Goal: Task Accomplishment & Management: Complete application form

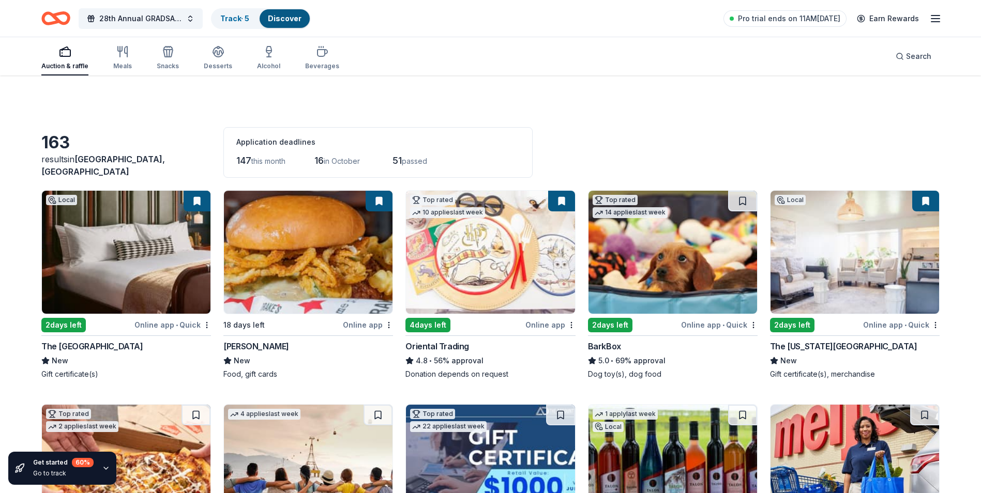
scroll to position [2469, 0]
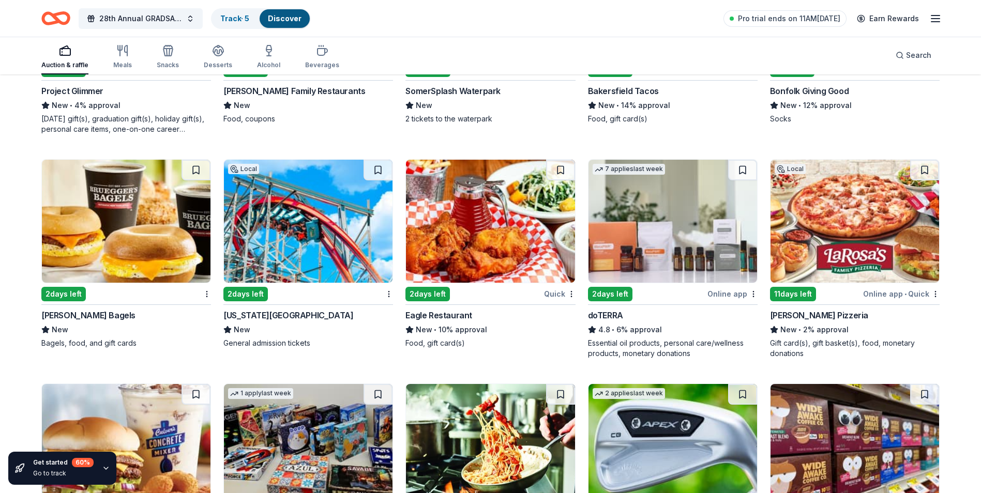
click at [279, 236] on img at bounding box center [308, 221] width 169 height 123
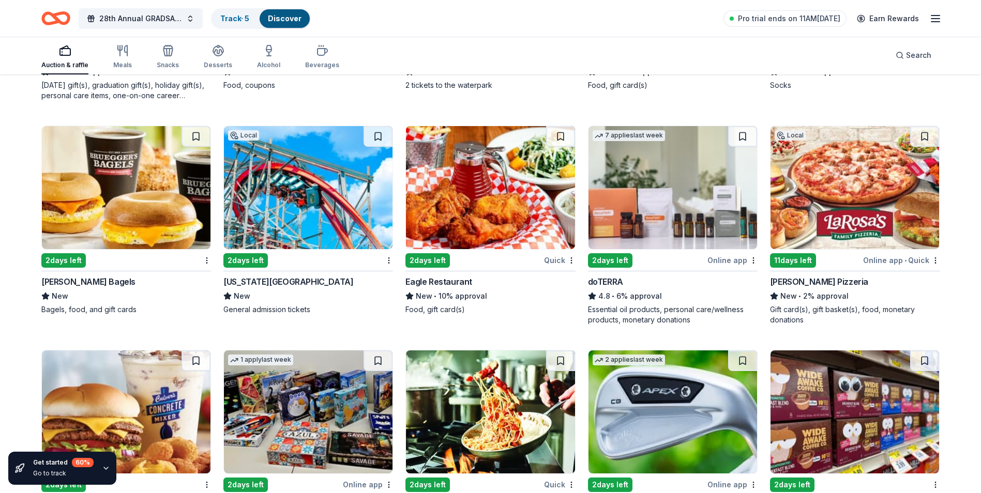
scroll to position [2521, 0]
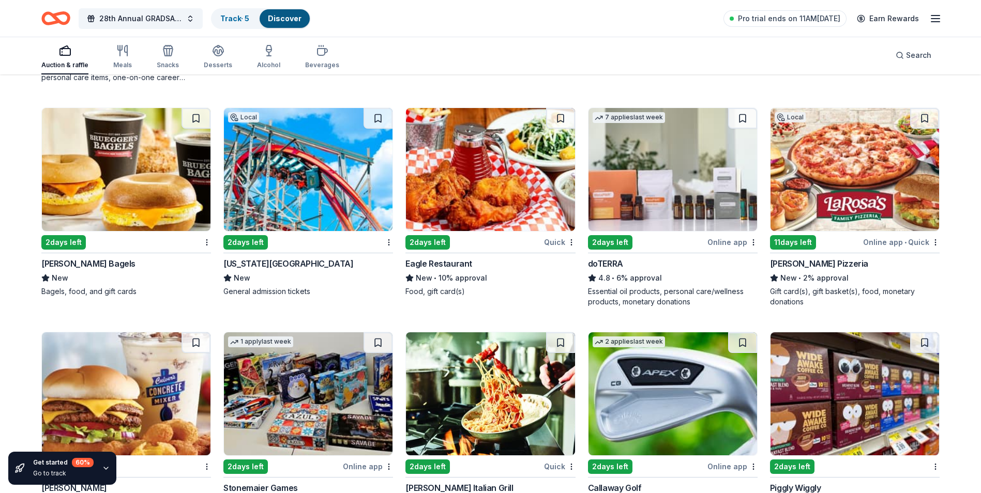
click at [712, 183] on img at bounding box center [673, 169] width 169 height 123
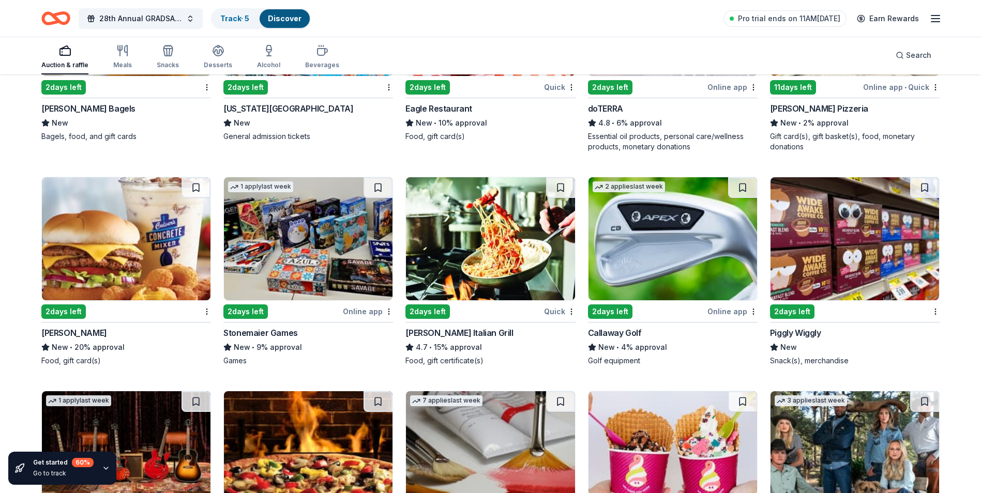
scroll to position [2728, 0]
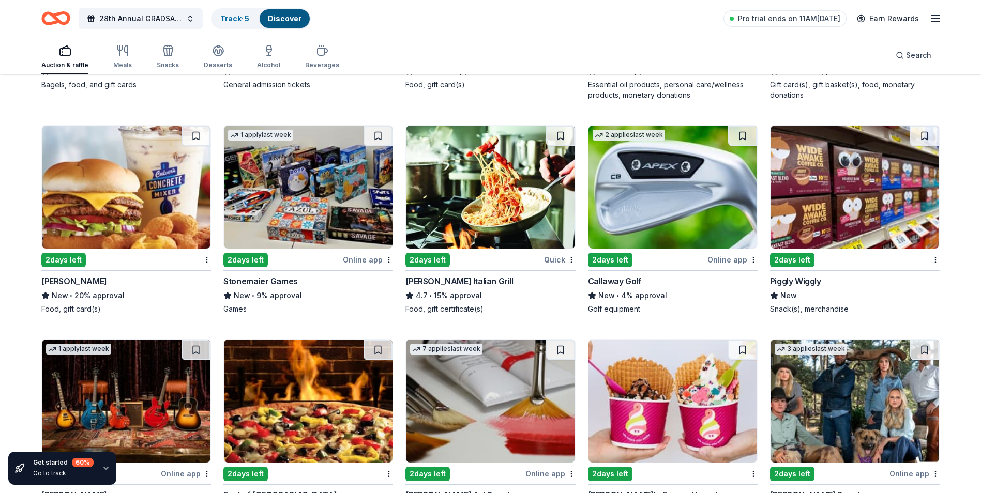
click at [706, 204] on img at bounding box center [673, 187] width 169 height 123
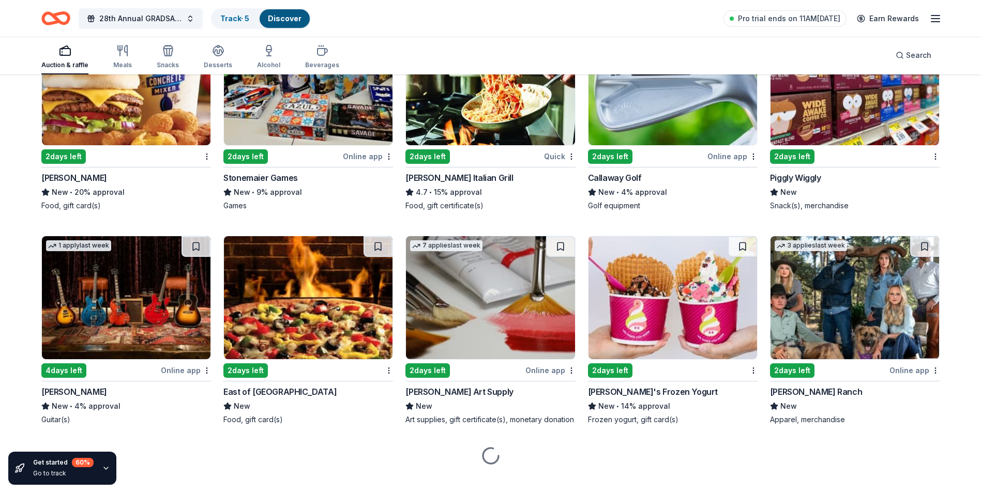
scroll to position [2856, 0]
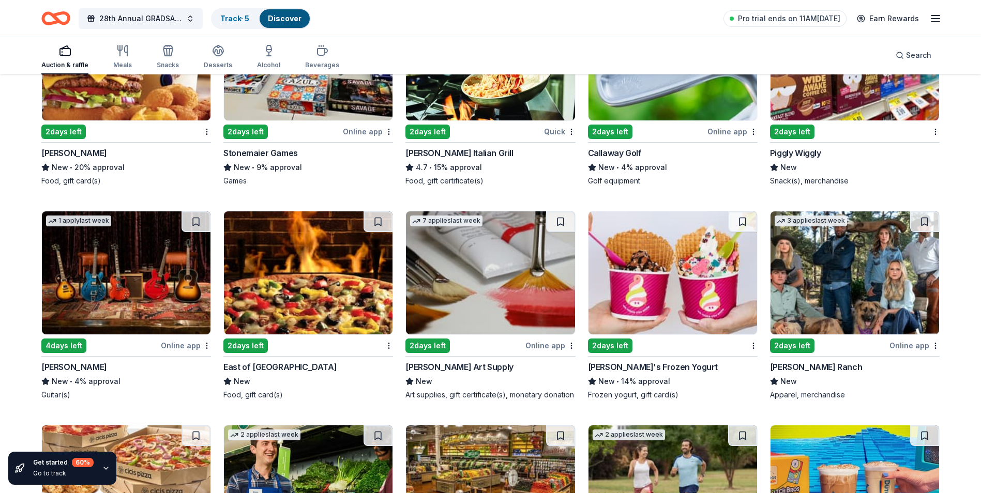
click at [166, 312] on img at bounding box center [126, 273] width 169 height 123
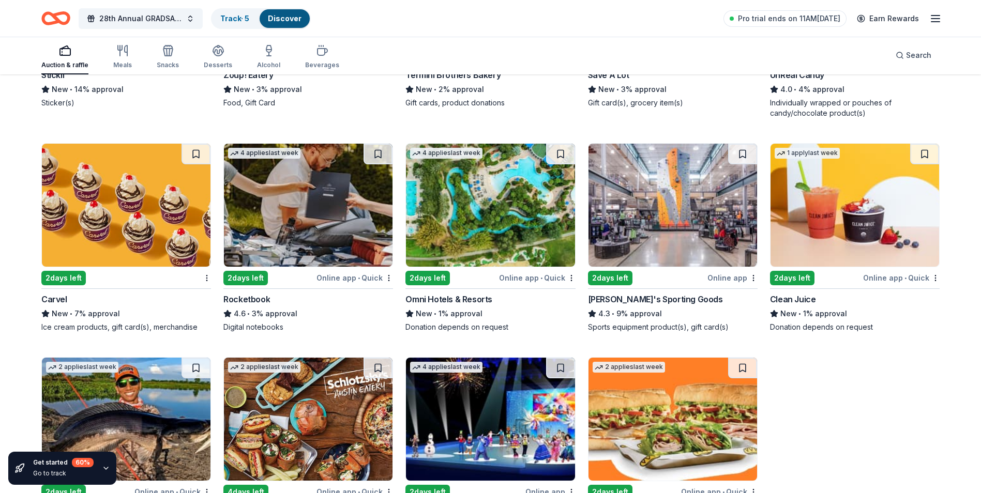
scroll to position [3605, 0]
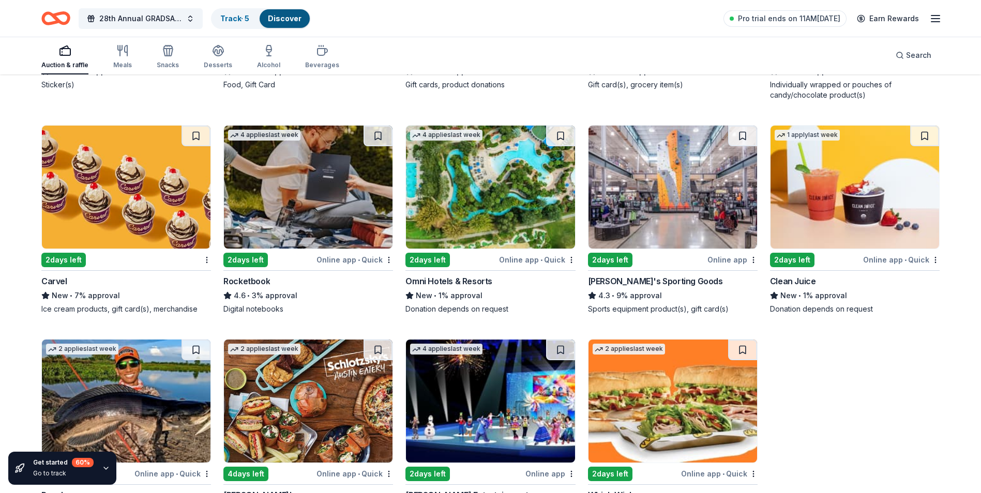
click at [493, 208] on img at bounding box center [490, 187] width 169 height 123
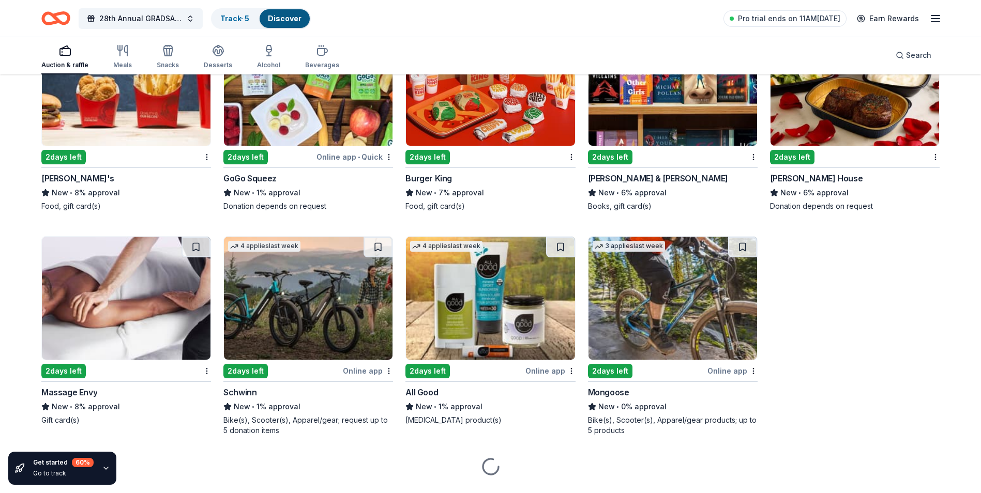
scroll to position [5059, 0]
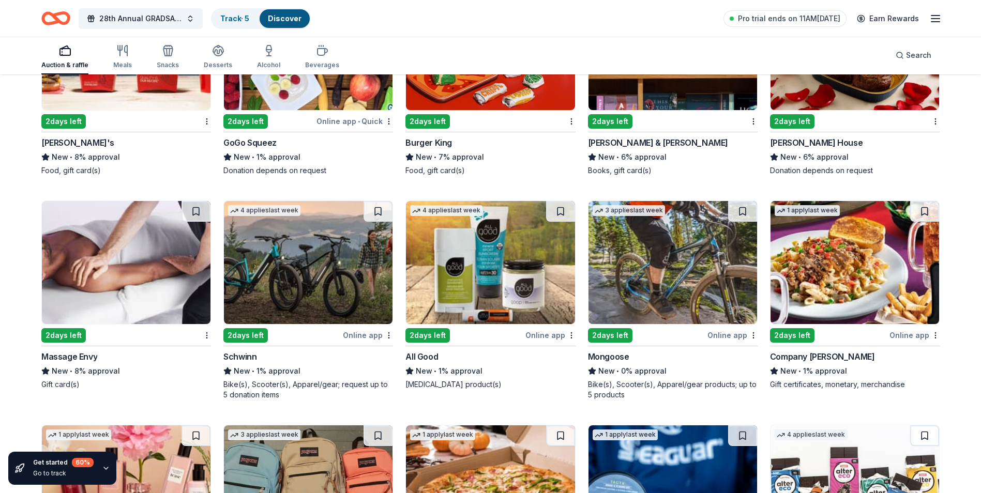
click at [270, 270] on img at bounding box center [308, 262] width 169 height 123
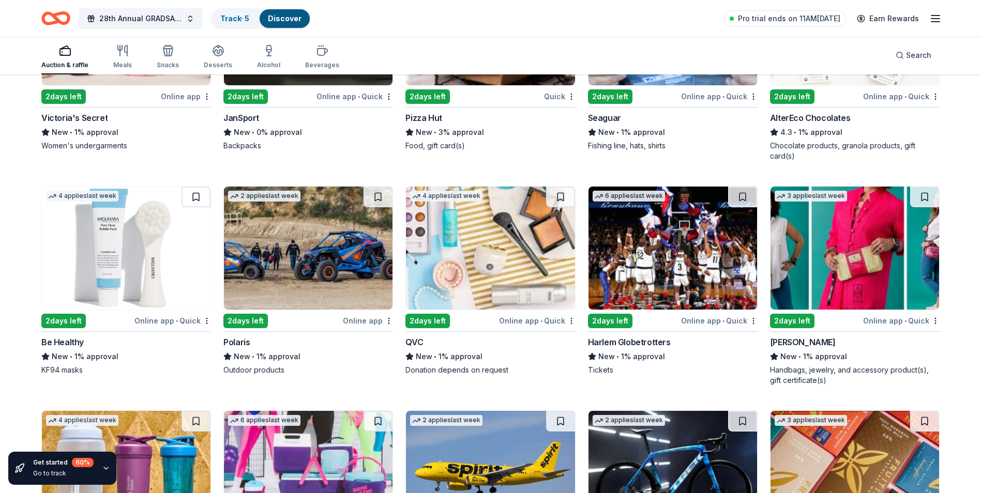
scroll to position [5524, 0]
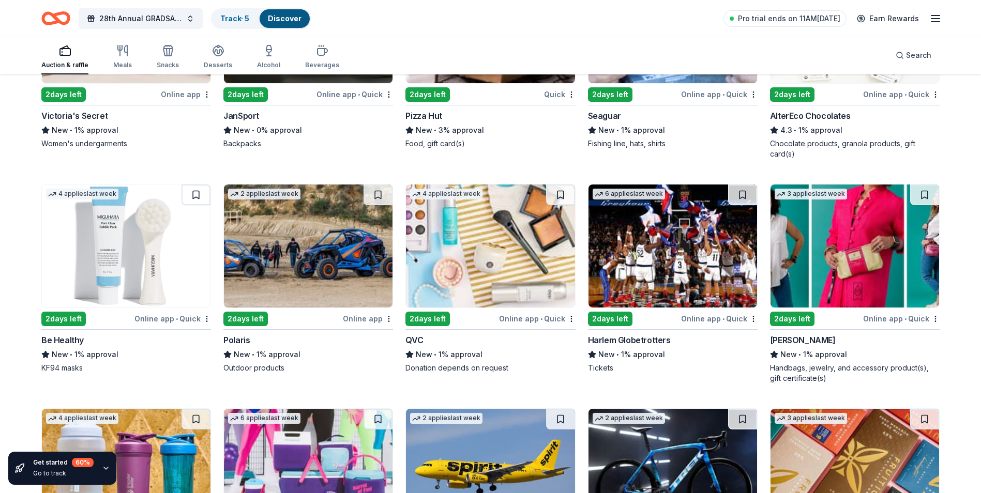
click at [323, 264] on img at bounding box center [308, 246] width 169 height 123
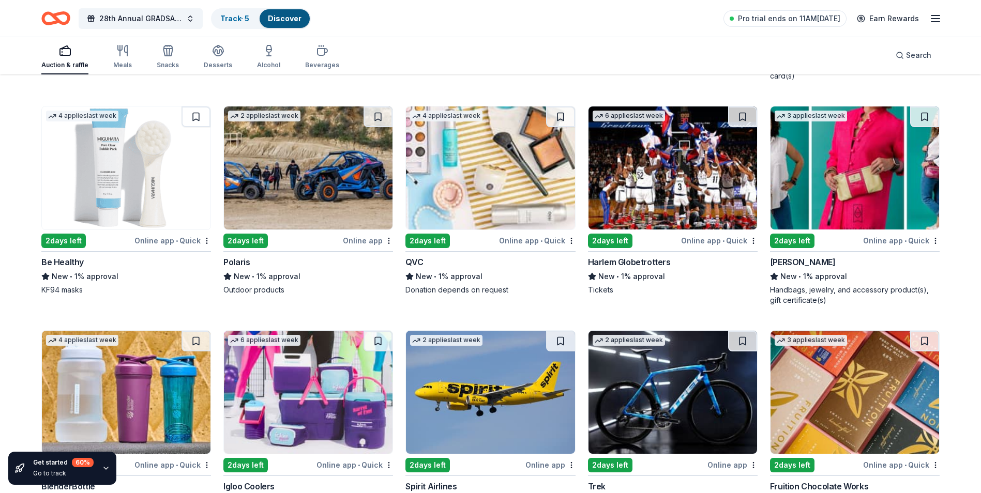
scroll to position [5584, 0]
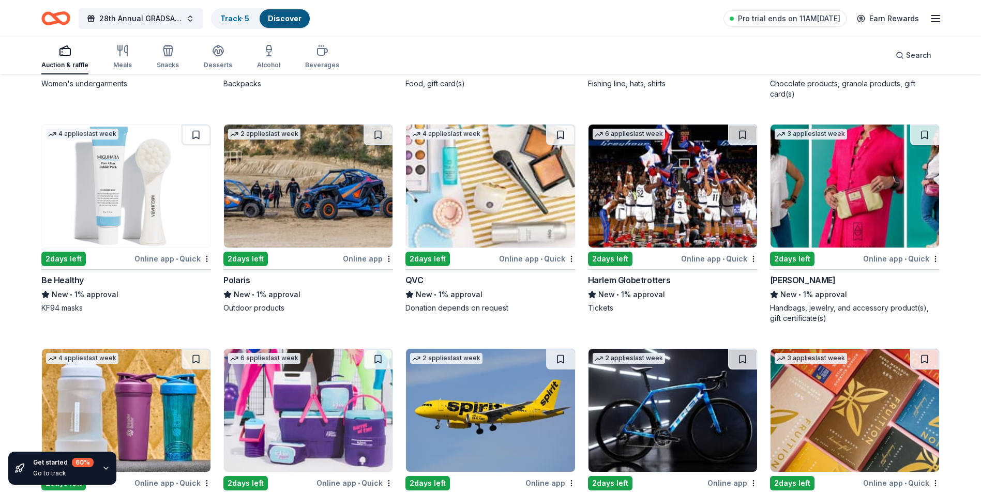
click at [641, 234] on img at bounding box center [673, 186] width 169 height 123
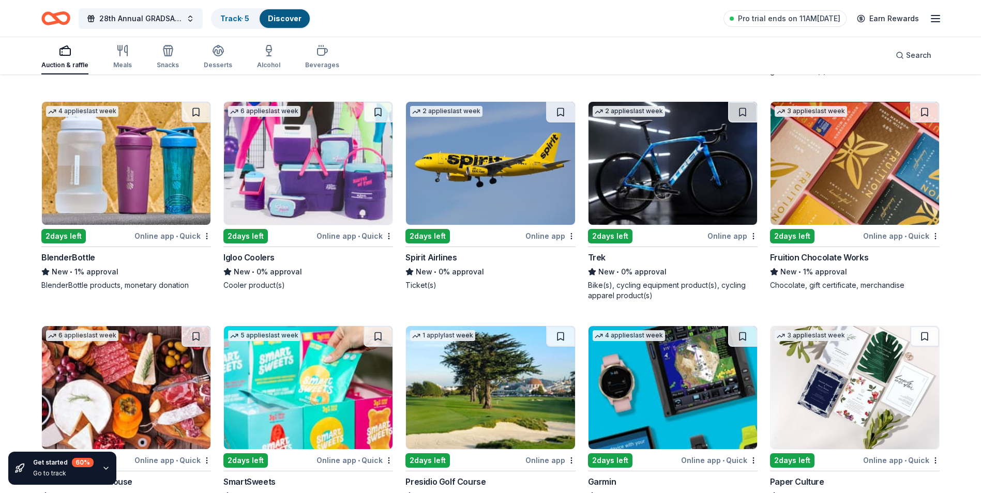
scroll to position [5843, 0]
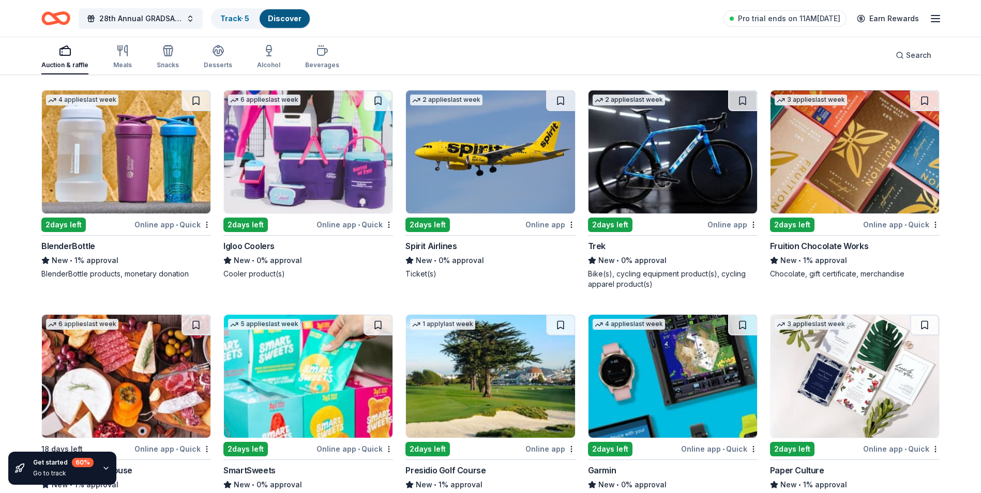
click at [647, 409] on img at bounding box center [673, 376] width 169 height 123
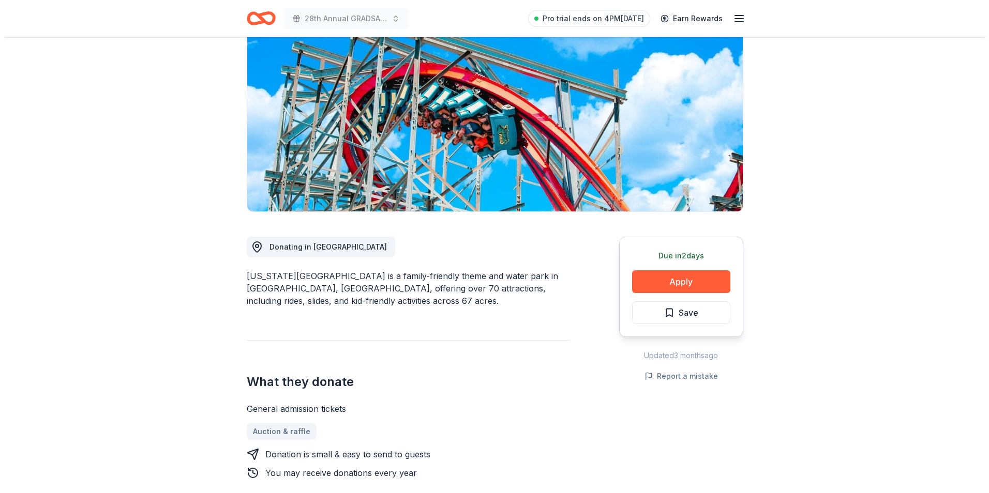
scroll to position [103, 0]
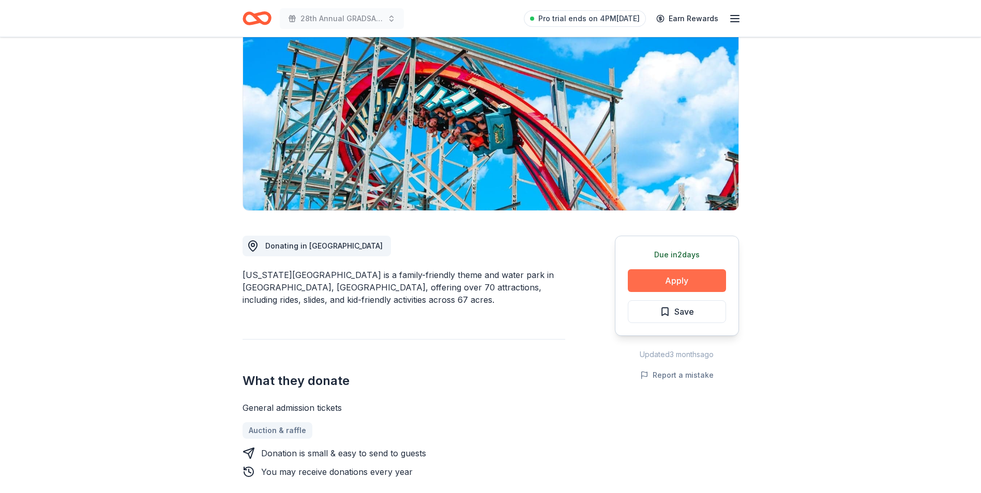
click at [645, 287] on button "Apply" at bounding box center [677, 280] width 98 height 23
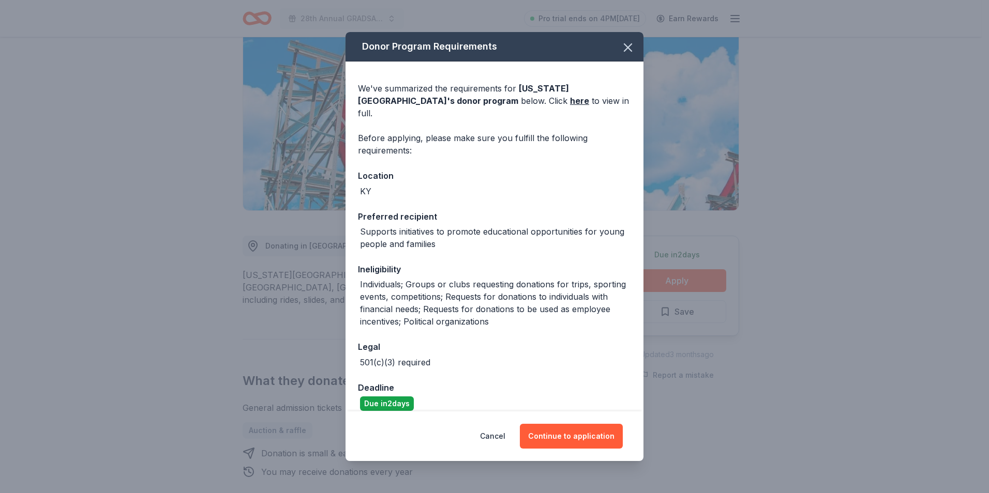
scroll to position [40, 0]
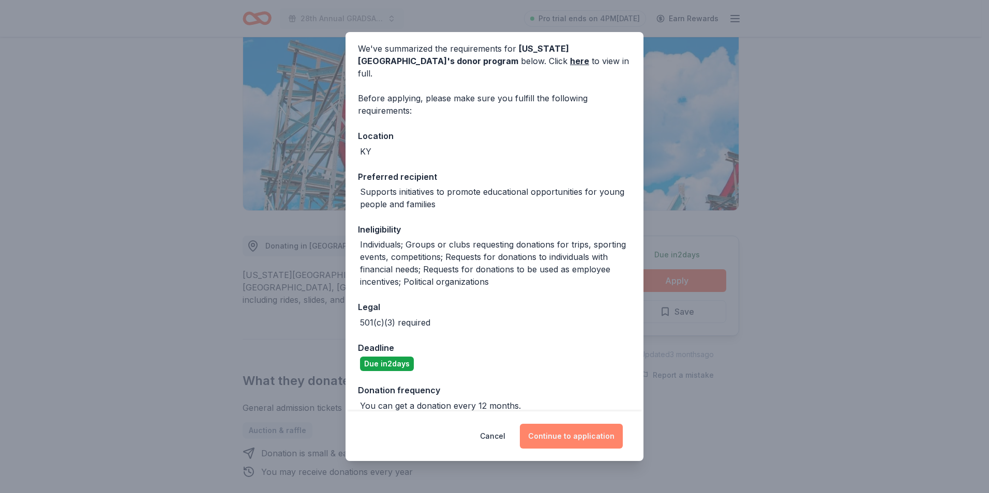
click at [585, 439] on button "Continue to application" at bounding box center [571, 436] width 103 height 25
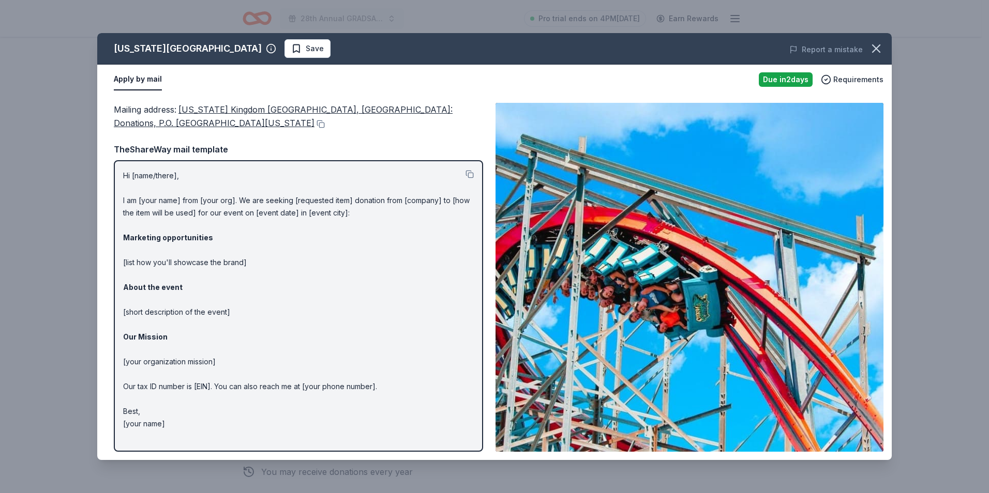
drag, startPoint x: 122, startPoint y: 175, endPoint x: 231, endPoint y: 309, distance: 173.5
click at [231, 309] on div "Hi [name/there], I am [your name] from [your org]. We are seeking [requested it…" at bounding box center [298, 306] width 369 height 292
drag, startPoint x: 164, startPoint y: 418, endPoint x: 335, endPoint y: 278, distance: 220.4
click at [173, 374] on p "Hi [name/there], I am [your name] from [your org]. We are seeking [requested it…" at bounding box center [298, 300] width 351 height 261
click at [468, 175] on button at bounding box center [469, 174] width 8 height 8
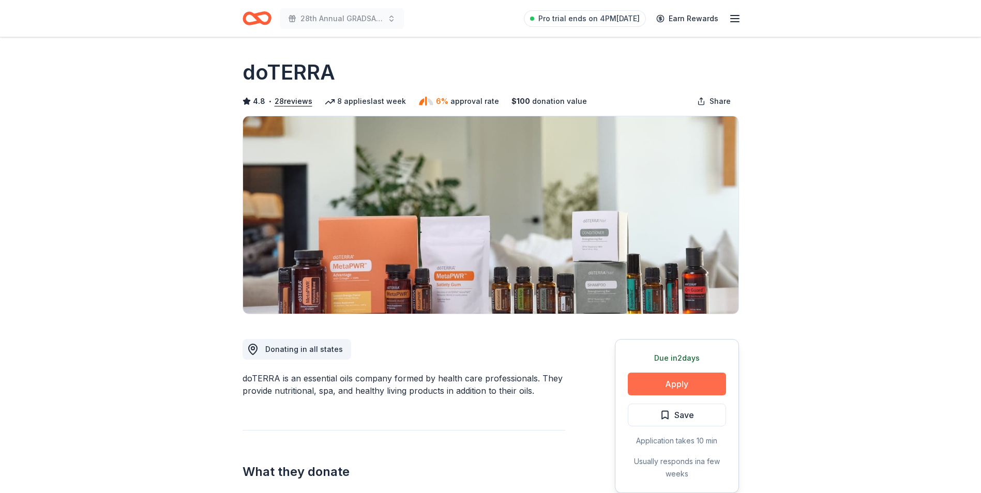
click at [661, 382] on button "Apply" at bounding box center [677, 384] width 98 height 23
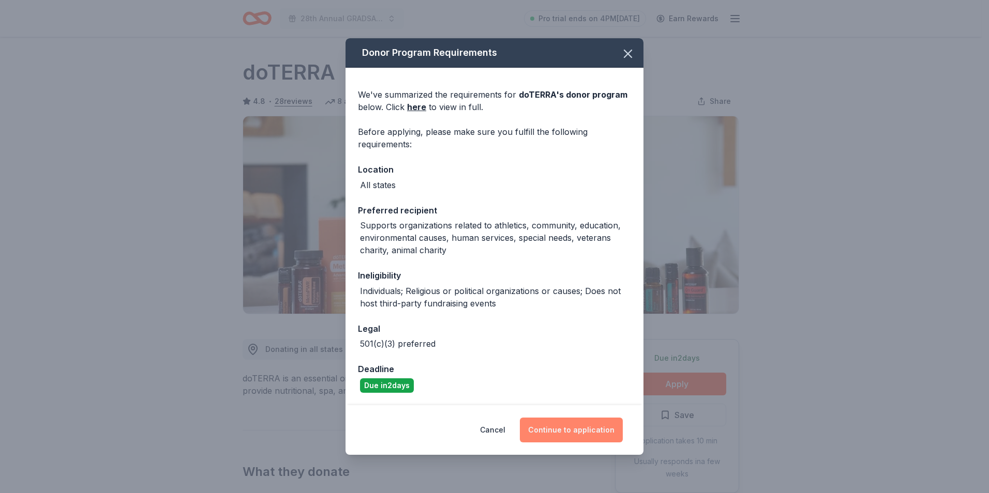
click at [568, 432] on button "Continue to application" at bounding box center [571, 430] width 103 height 25
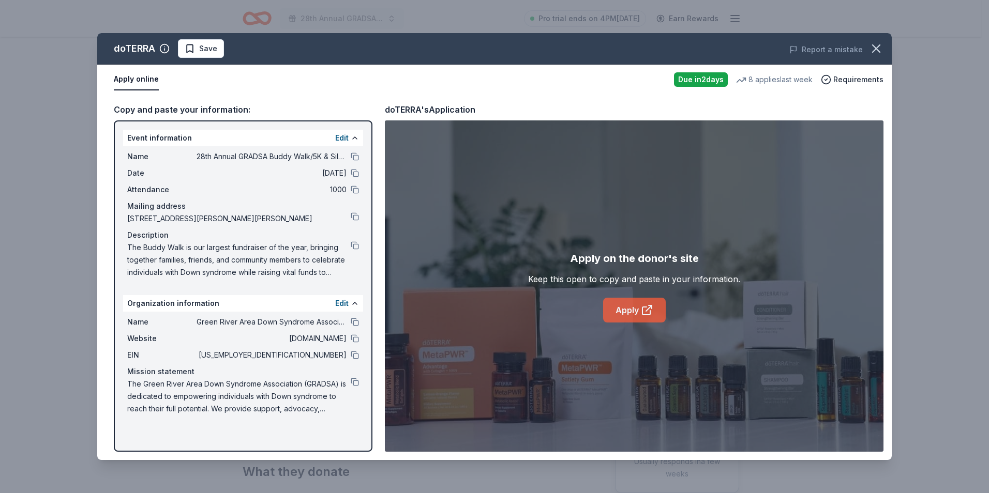
click at [618, 307] on link "Apply" at bounding box center [634, 310] width 63 height 25
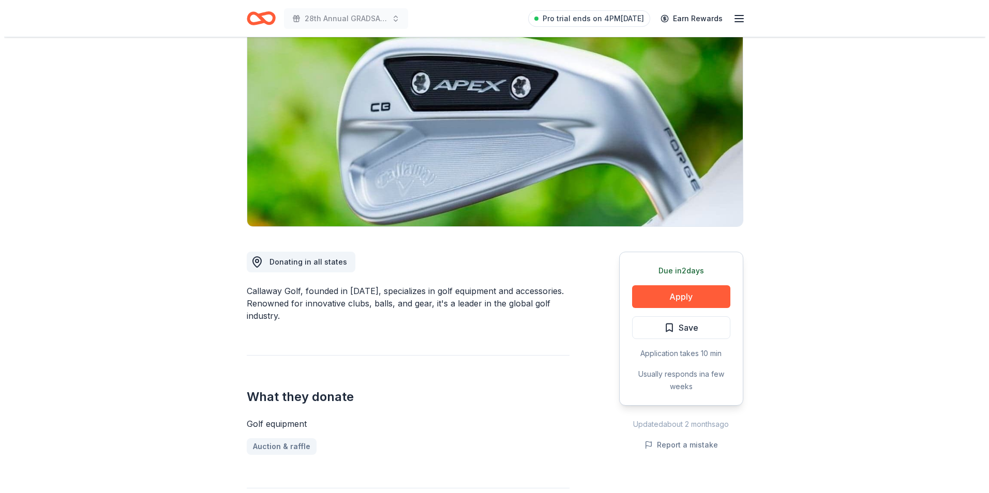
scroll to position [103, 0]
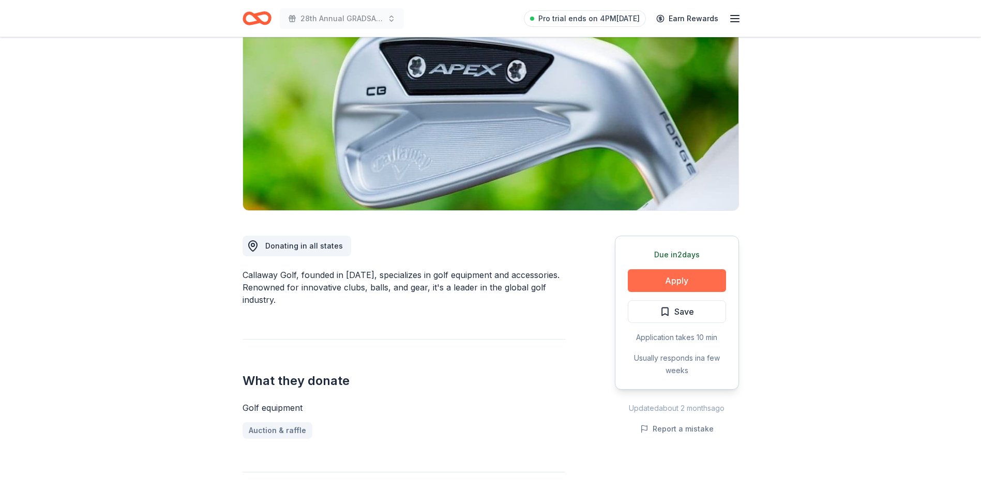
click at [680, 280] on button "Apply" at bounding box center [677, 280] width 98 height 23
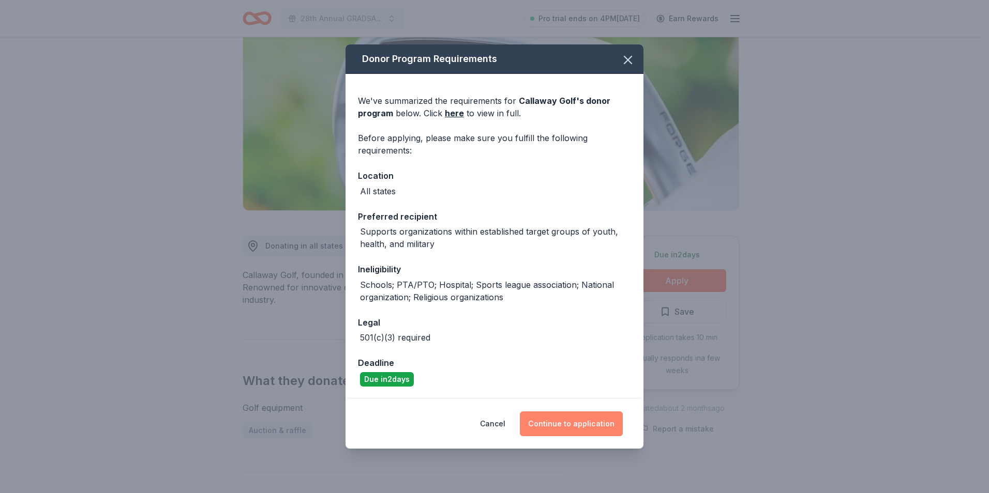
click at [550, 425] on button "Continue to application" at bounding box center [571, 424] width 103 height 25
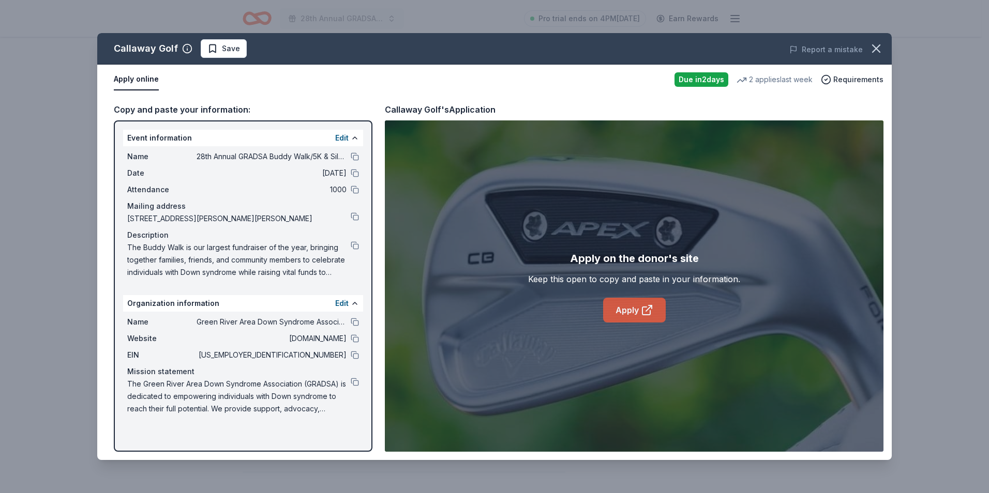
click at [642, 313] on icon at bounding box center [646, 311] width 8 height 8
click at [356, 157] on button at bounding box center [355, 157] width 8 height 8
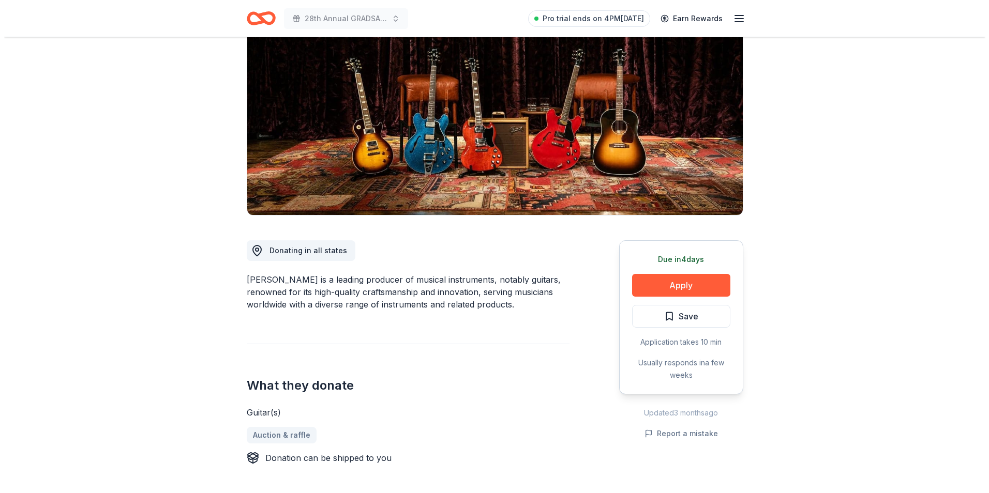
scroll to position [103, 0]
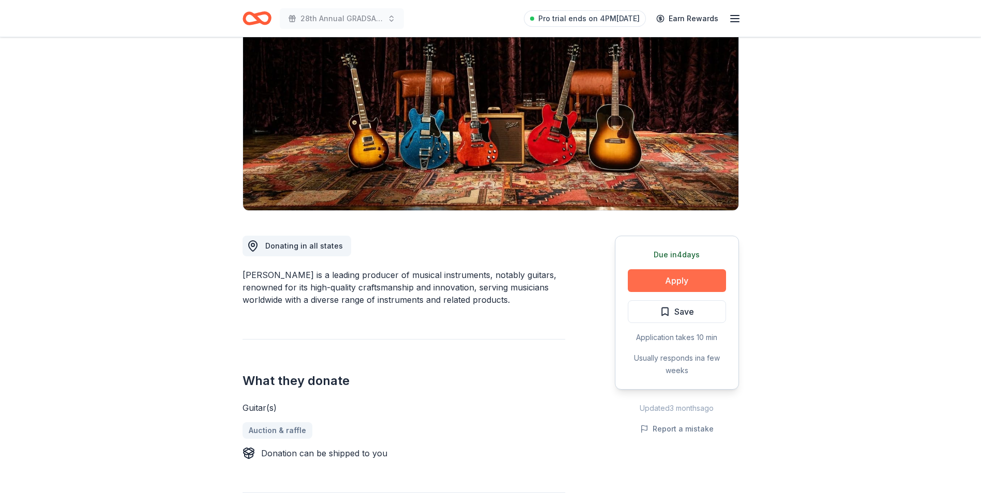
click at [674, 285] on button "Apply" at bounding box center [677, 280] width 98 height 23
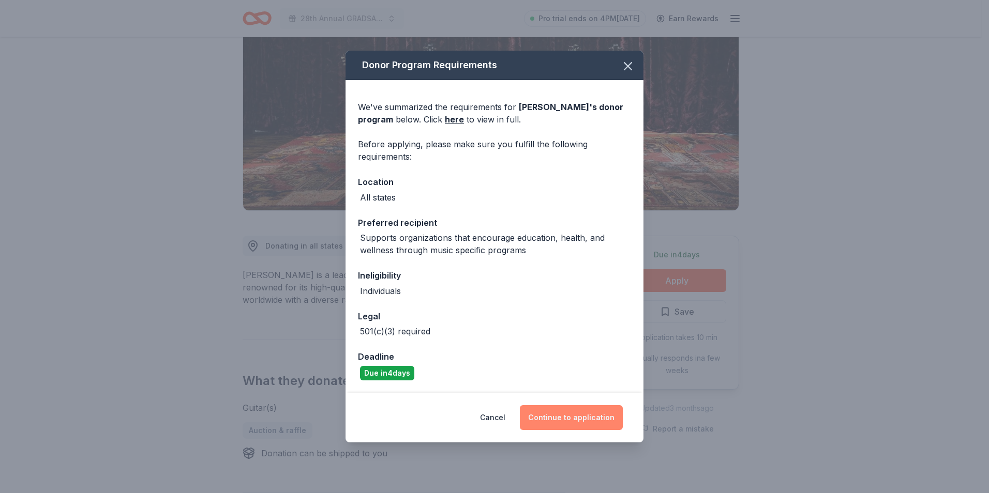
click at [560, 414] on button "Continue to application" at bounding box center [571, 417] width 103 height 25
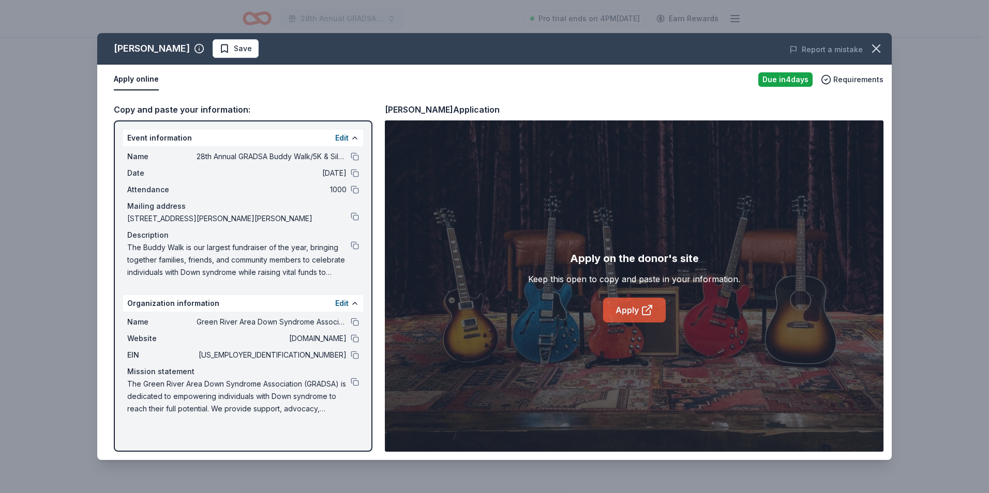
click at [615, 314] on link "Apply" at bounding box center [634, 310] width 63 height 25
click at [353, 381] on button at bounding box center [355, 382] width 8 height 8
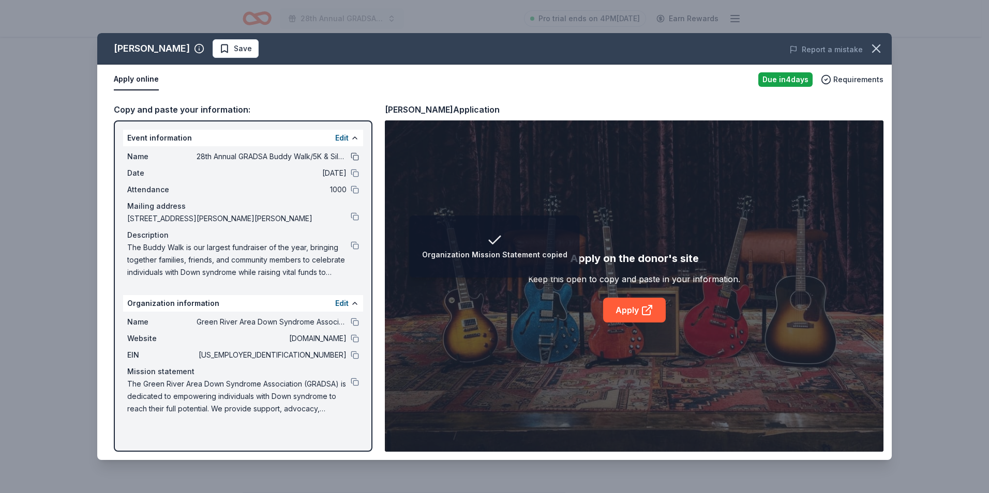
click at [354, 155] on button at bounding box center [355, 157] width 8 height 8
click at [355, 240] on div "Description" at bounding box center [243, 235] width 232 height 12
click at [356, 247] on button at bounding box center [355, 246] width 8 height 8
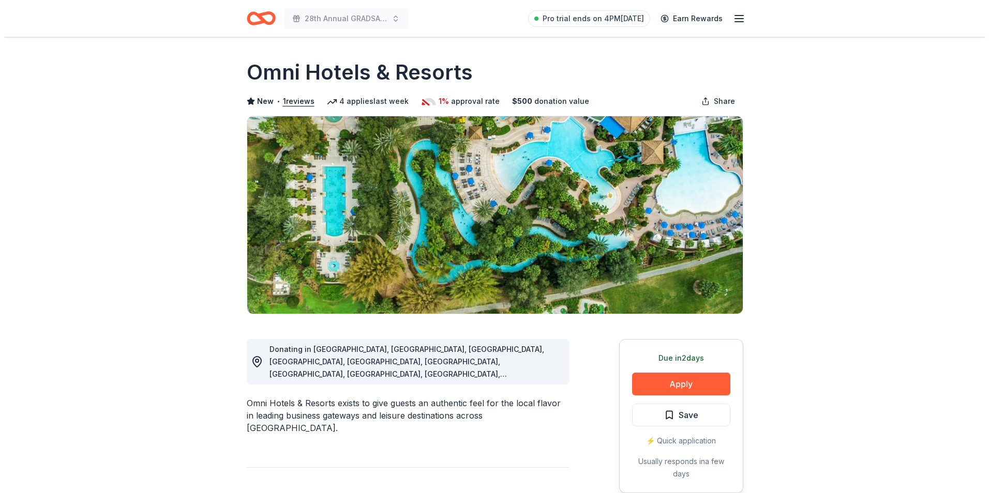
scroll to position [52, 0]
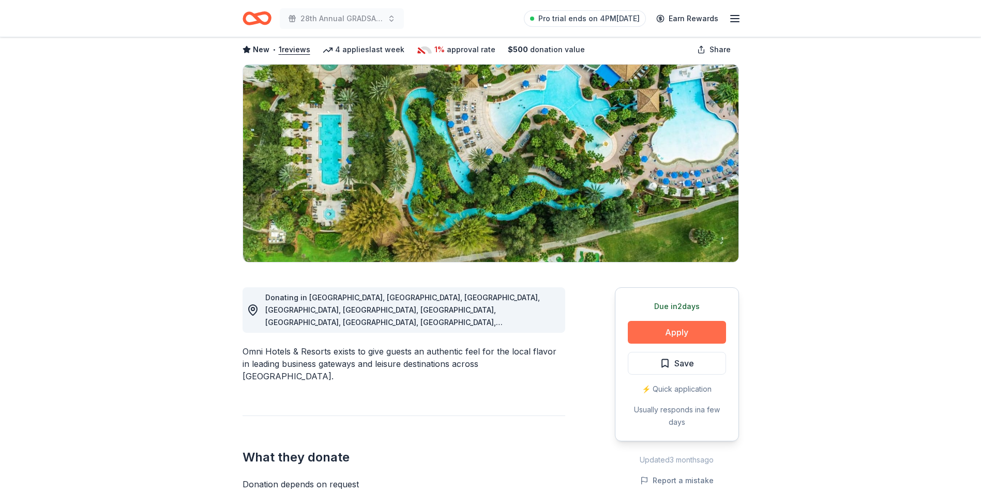
click at [667, 335] on button "Apply" at bounding box center [677, 332] width 98 height 23
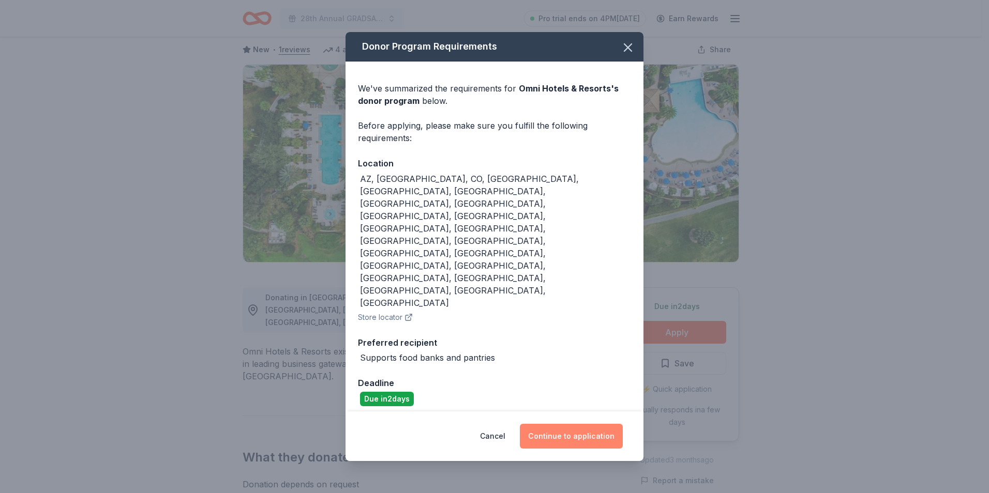
click at [544, 424] on button "Continue to application" at bounding box center [571, 436] width 103 height 25
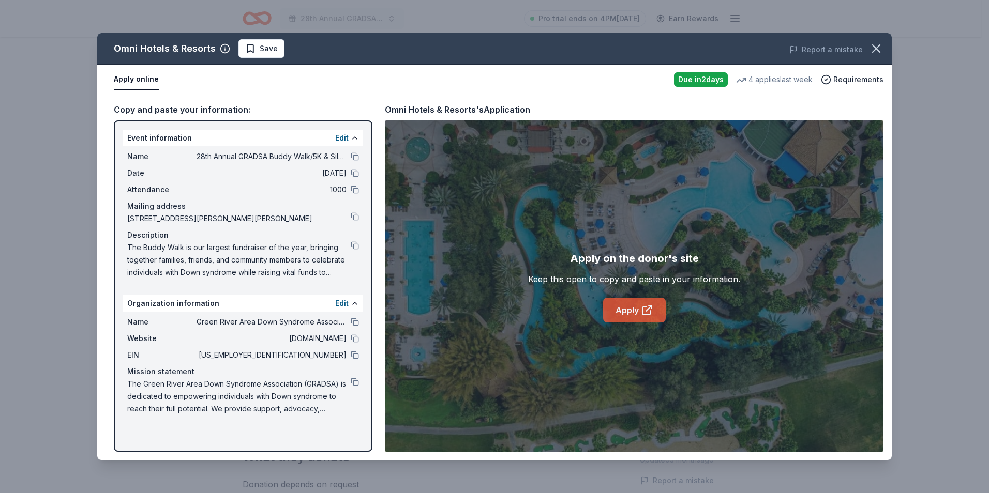
click at [642, 309] on icon at bounding box center [646, 311] width 8 height 8
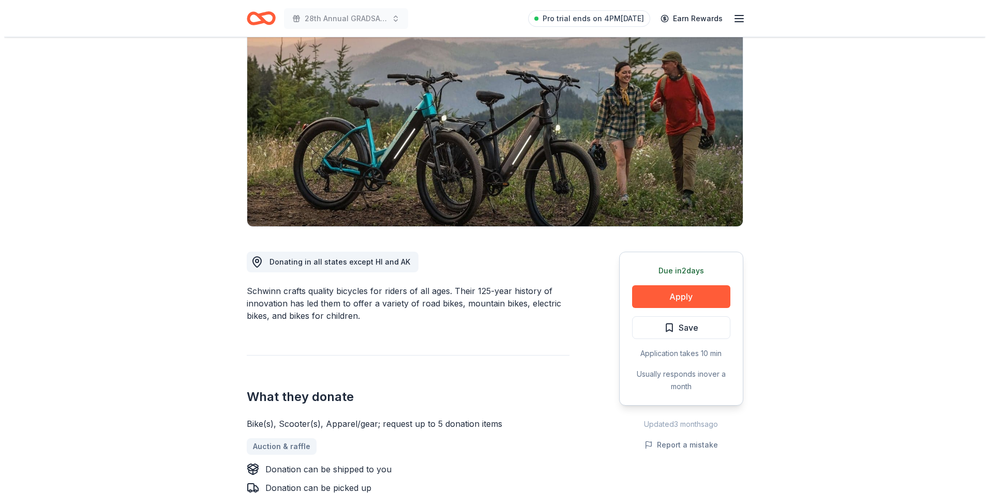
scroll to position [103, 0]
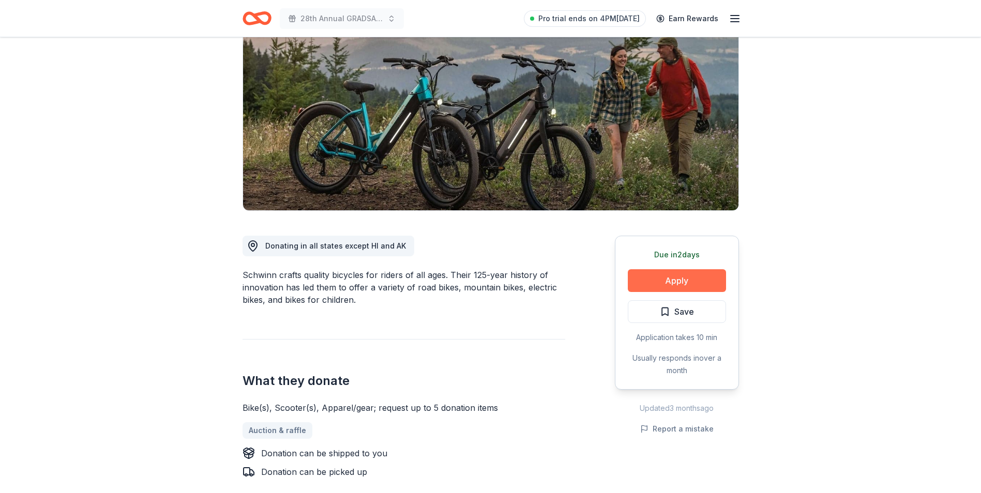
click at [695, 283] on button "Apply" at bounding box center [677, 280] width 98 height 23
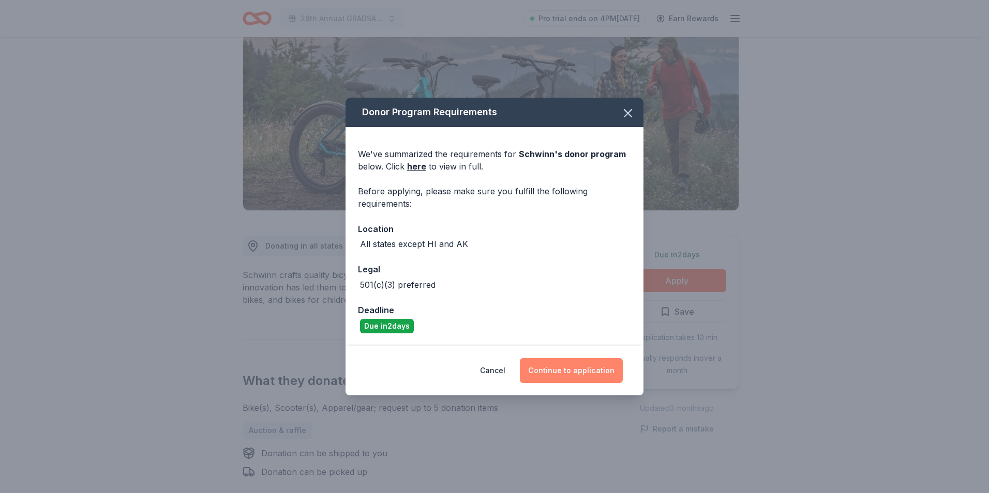
click at [556, 381] on button "Continue to application" at bounding box center [571, 370] width 103 height 25
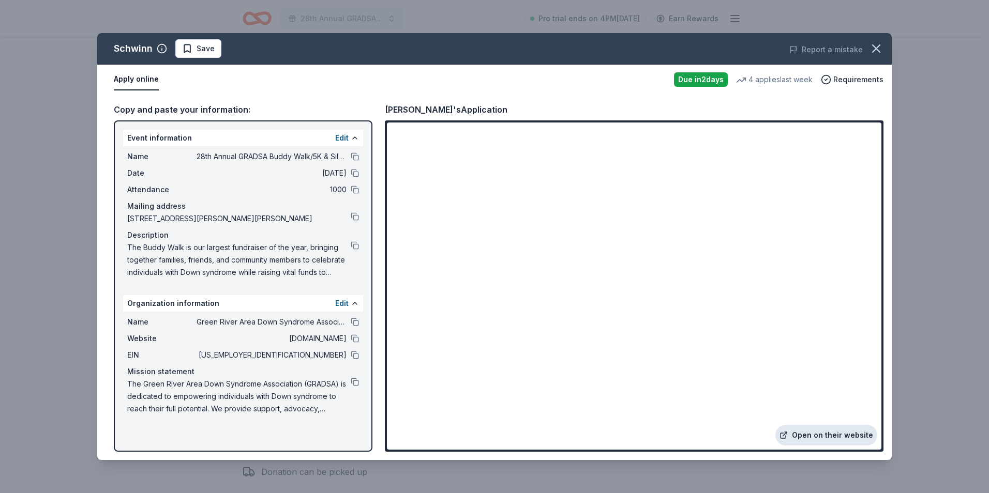
click at [801, 440] on link "Open on their website" at bounding box center [826, 435] width 102 height 21
click at [352, 155] on button at bounding box center [355, 157] width 8 height 8
click at [348, 245] on span "The Buddy Walk is our largest fundraiser of the year, bringing together familie…" at bounding box center [238, 260] width 223 height 37
click at [352, 244] on button at bounding box center [355, 246] width 8 height 8
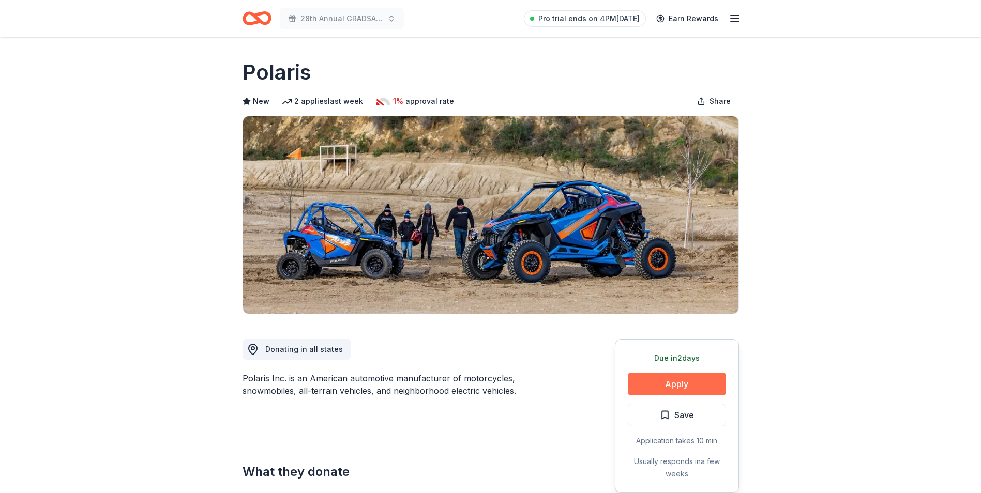
click at [679, 380] on button "Apply" at bounding box center [677, 384] width 98 height 23
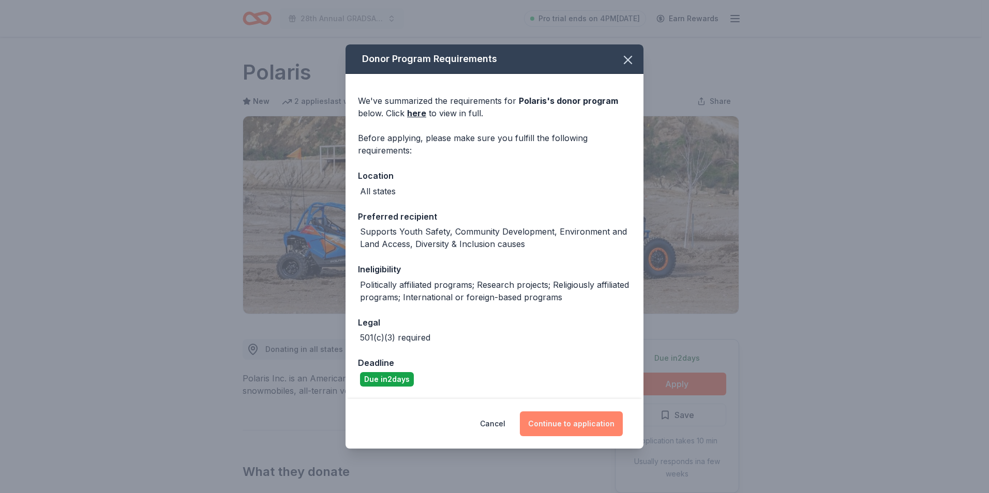
click at [555, 423] on button "Continue to application" at bounding box center [571, 424] width 103 height 25
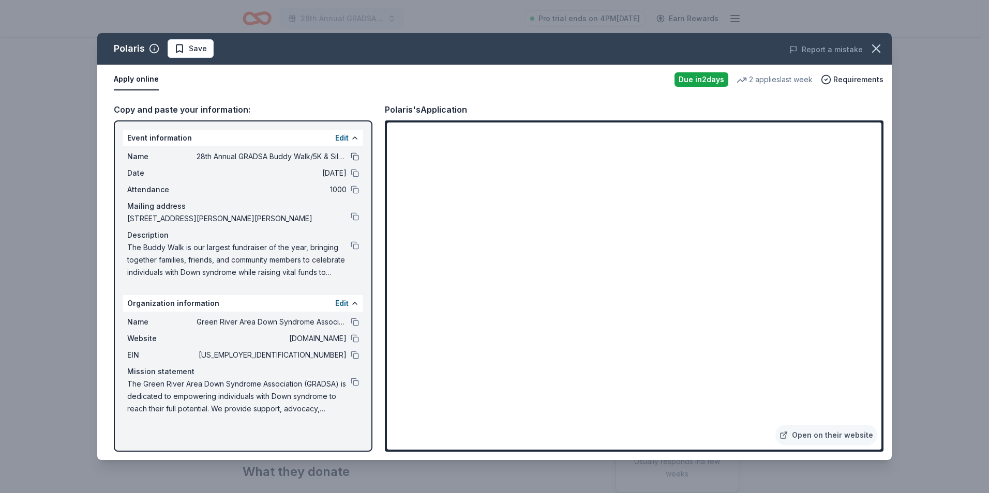
click at [351, 154] on button at bounding box center [355, 157] width 8 height 8
click at [355, 158] on button at bounding box center [355, 157] width 8 height 8
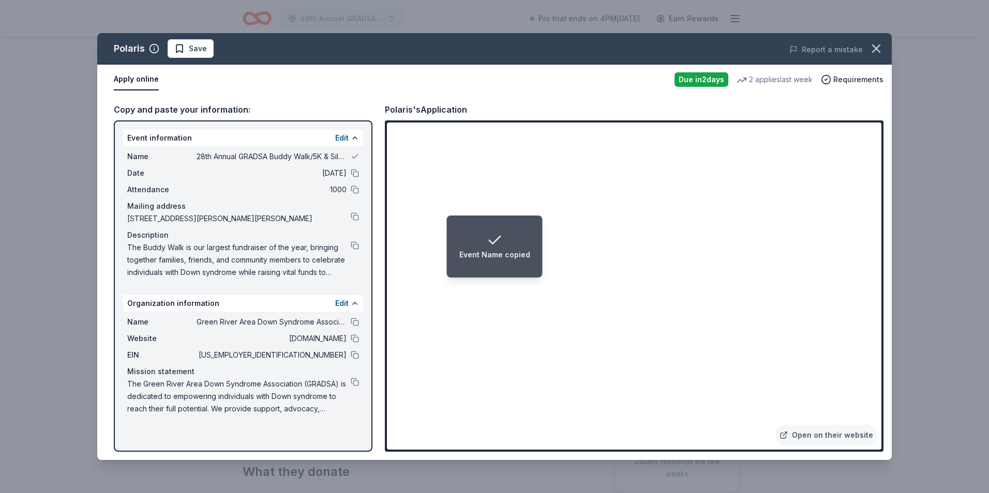
click at [448, 230] on li "Event Name copied" at bounding box center [495, 247] width 96 height 62
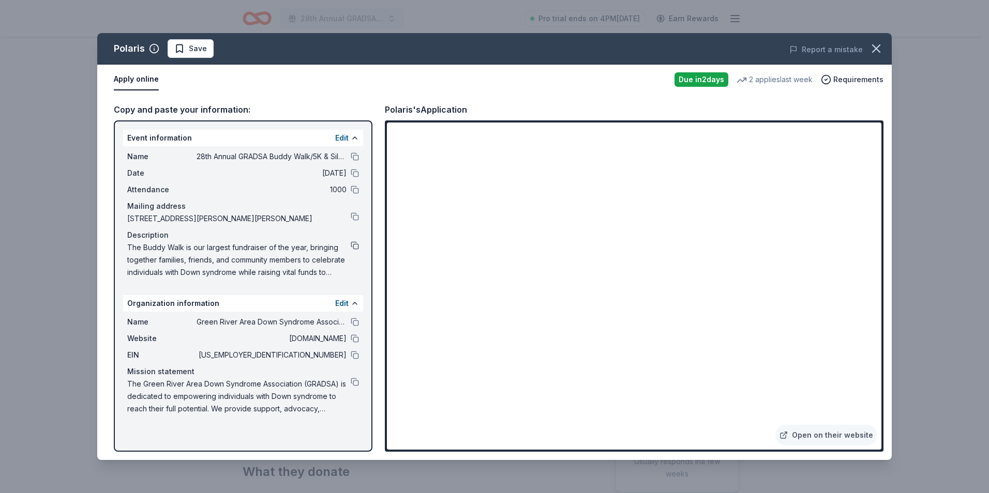
click at [355, 248] on button at bounding box center [355, 246] width 8 height 8
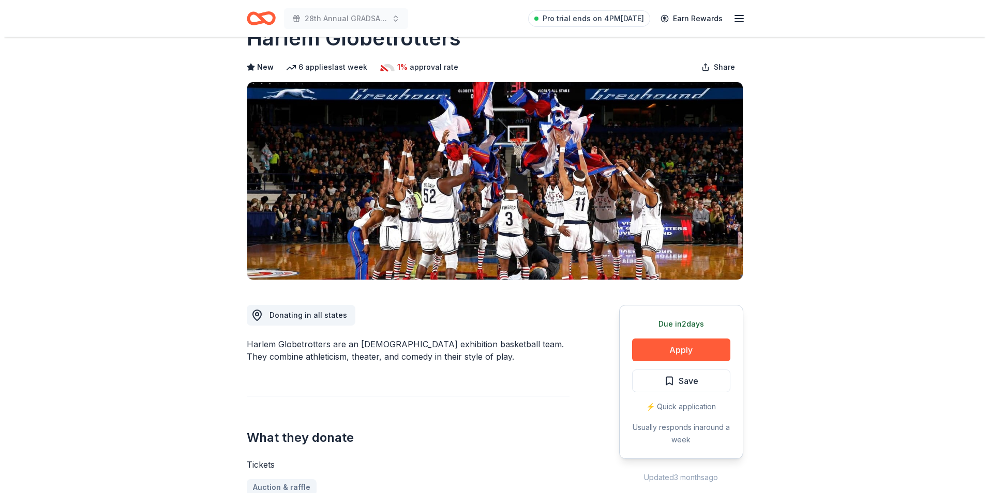
scroll to position [52, 0]
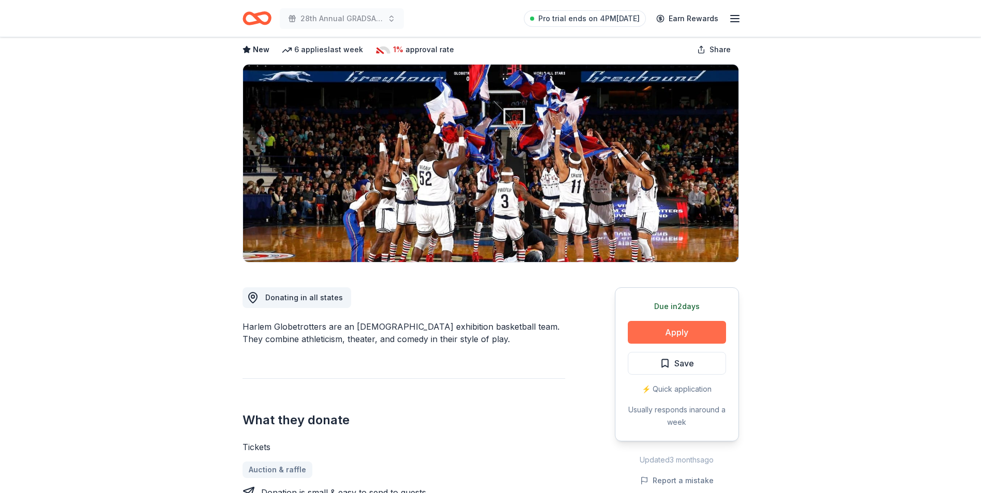
click at [668, 331] on button "Apply" at bounding box center [677, 332] width 98 height 23
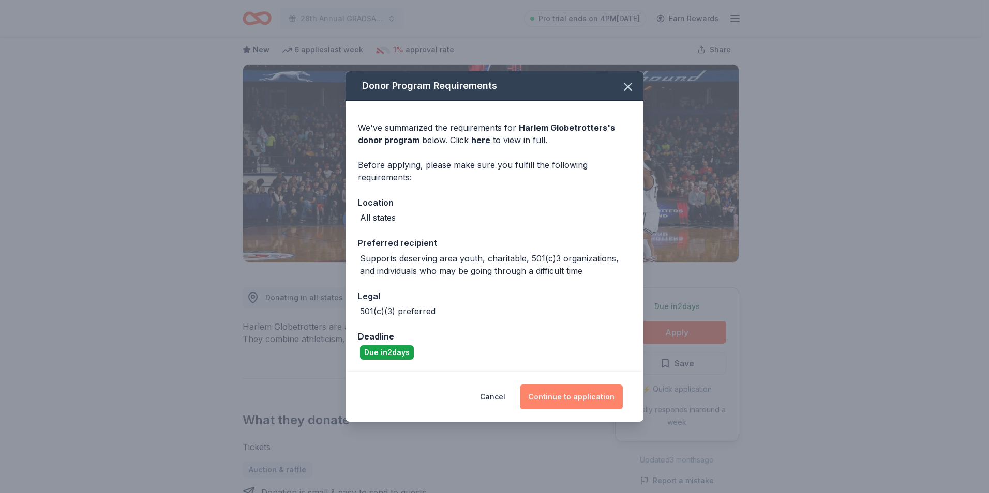
click at [580, 397] on button "Continue to application" at bounding box center [571, 397] width 103 height 25
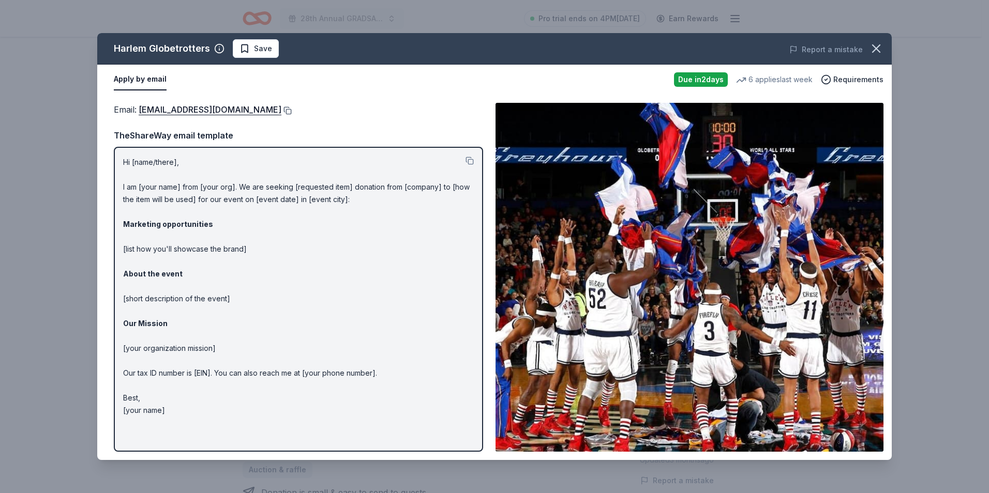
click at [281, 109] on button at bounding box center [286, 111] width 10 height 8
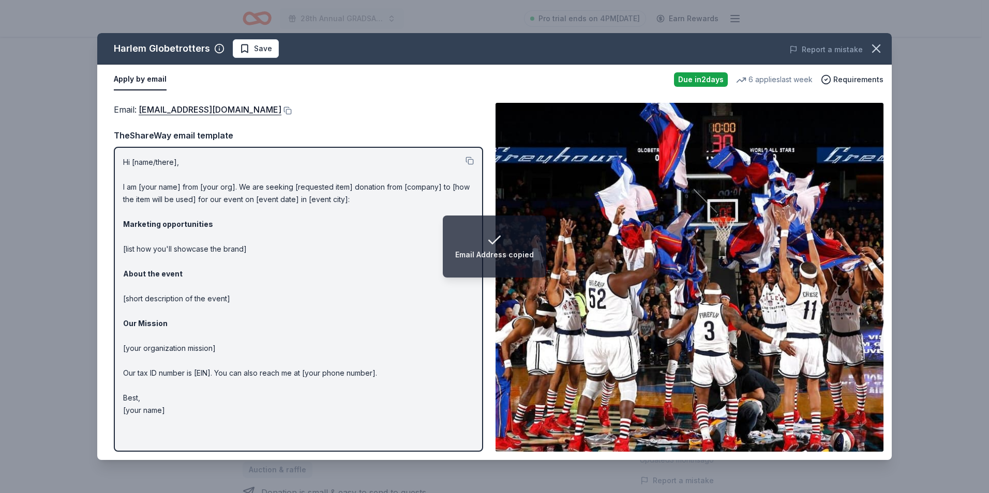
drag, startPoint x: 122, startPoint y: 159, endPoint x: 194, endPoint y: 280, distance: 140.8
click at [194, 280] on div "Hi [name/there], I am [your name] from [your org]. We are seeking [requested it…" at bounding box center [298, 299] width 369 height 305
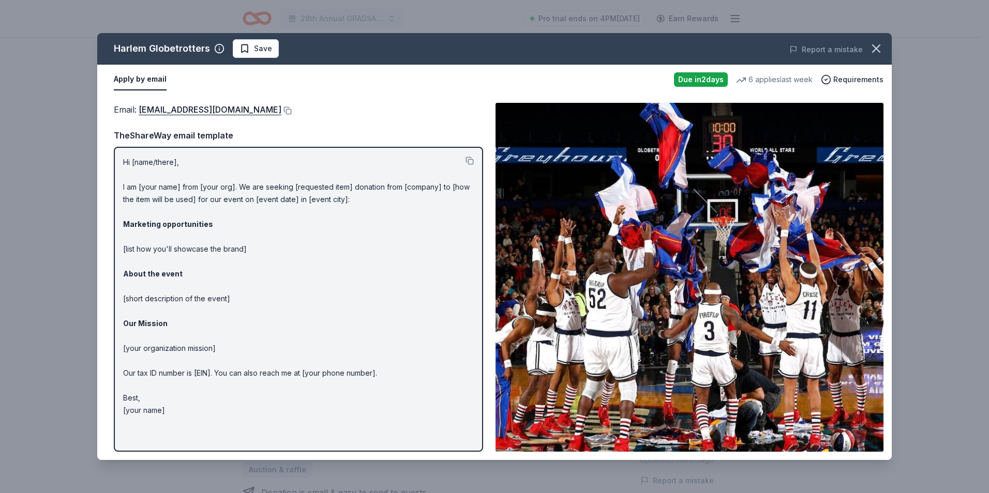
drag, startPoint x: 170, startPoint y: 411, endPoint x: 331, endPoint y: 147, distance: 309.2
click at [212, 233] on p "Hi [name/there], I am [your name] from [your org]. We are seeking [requested it…" at bounding box center [298, 286] width 351 height 261
click at [467, 161] on button at bounding box center [469, 161] width 8 height 8
